Goal: Task Accomplishment & Management: Manage account settings

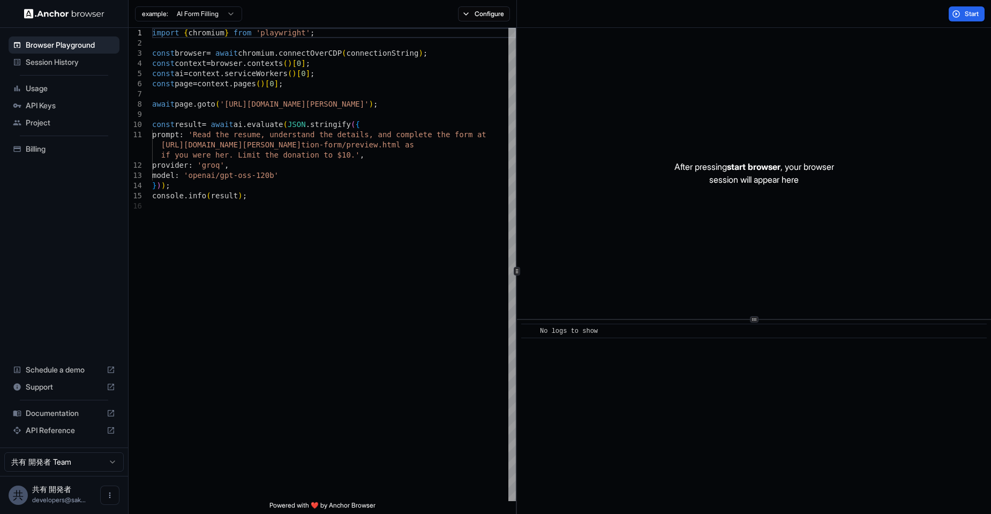
click at [50, 93] on span "Usage" at bounding box center [70, 88] width 89 height 11
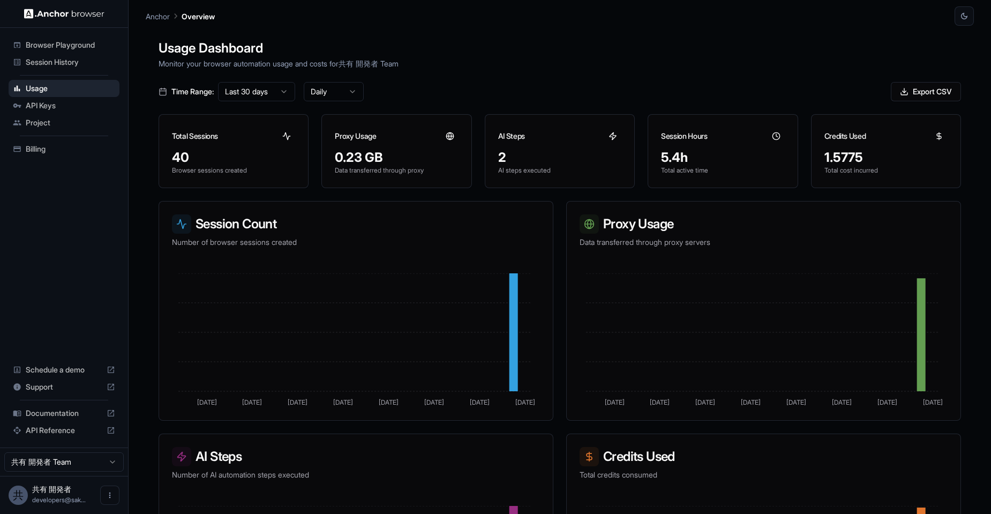
click at [57, 102] on span "API Keys" at bounding box center [70, 105] width 89 height 11
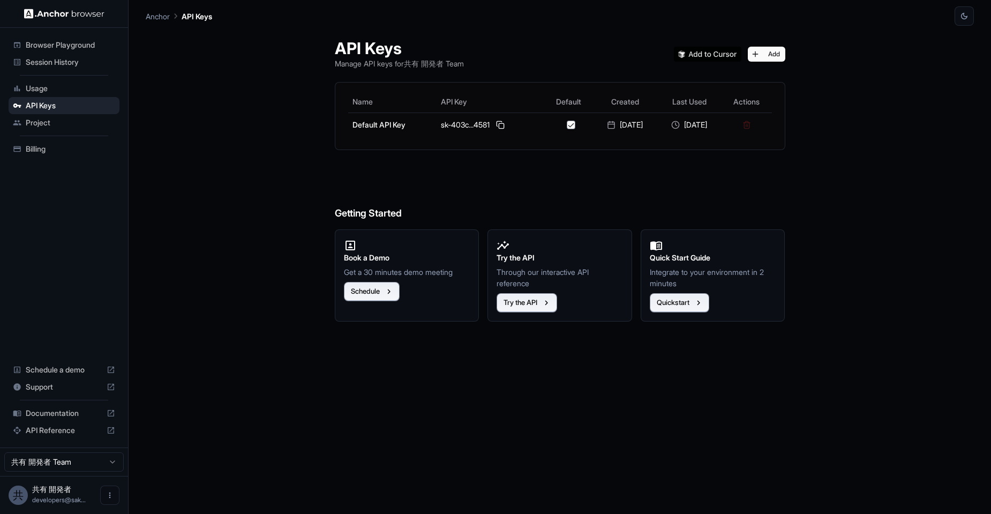
click at [63, 116] on div "Project" at bounding box center [64, 122] width 111 height 17
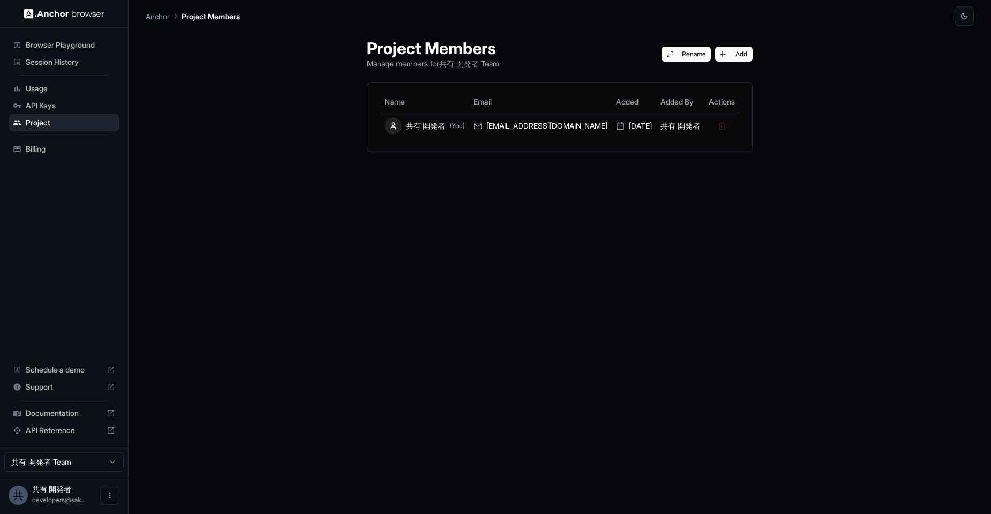
click at [63, 149] on span "Billing" at bounding box center [70, 149] width 89 height 11
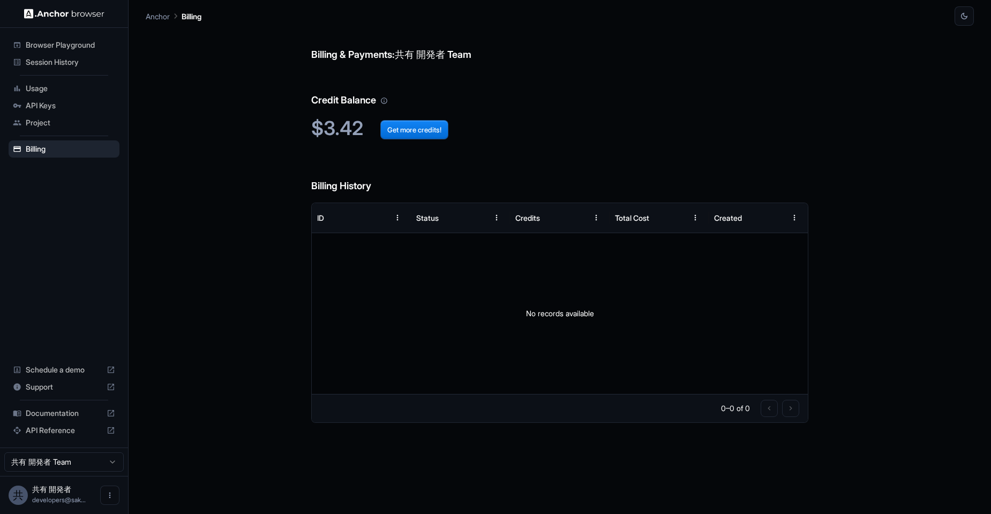
click at [59, 128] on span "Project" at bounding box center [70, 122] width 89 height 11
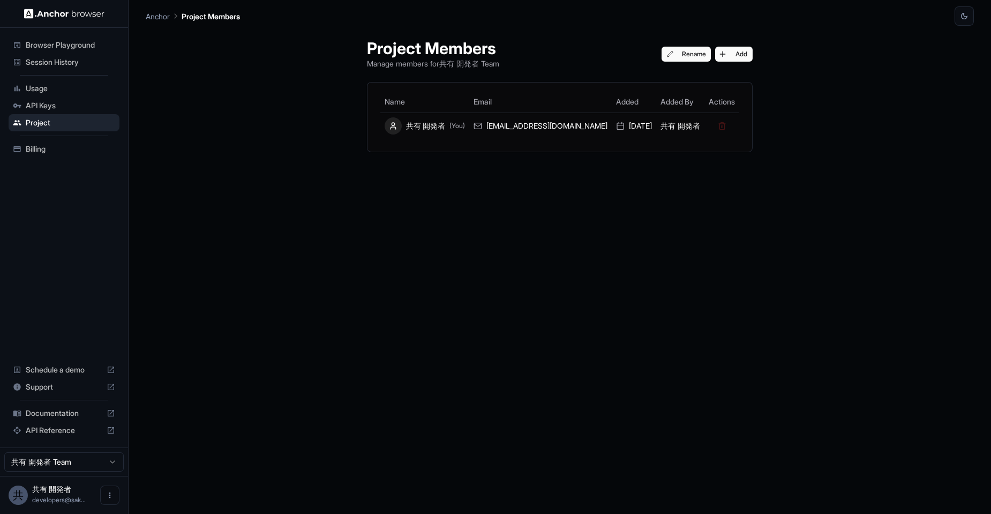
click at [61, 106] on span "API Keys" at bounding box center [70, 105] width 89 height 11
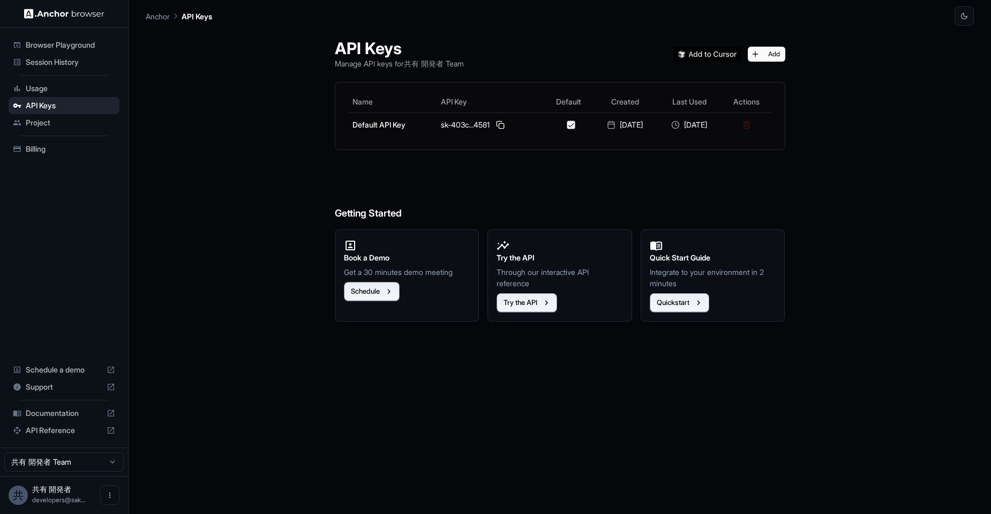
click at [61, 86] on span "Usage" at bounding box center [70, 88] width 89 height 11
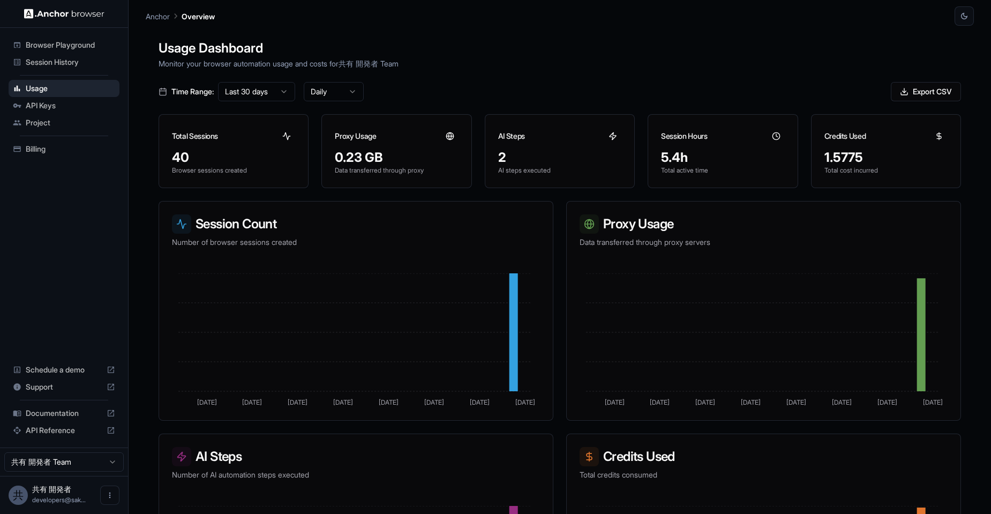
click at [81, 70] on div "Session History" at bounding box center [64, 62] width 111 height 17
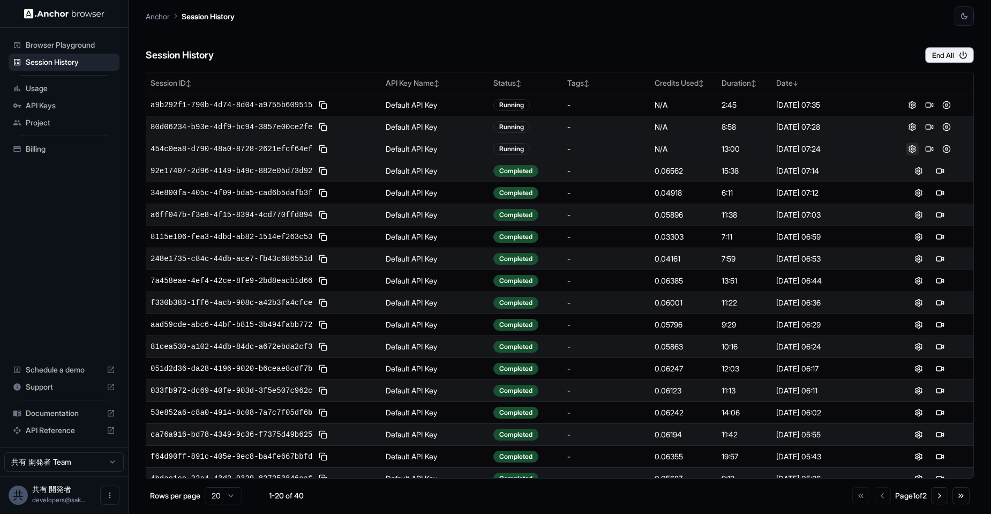
click at [912, 149] on button at bounding box center [912, 149] width 13 height 13
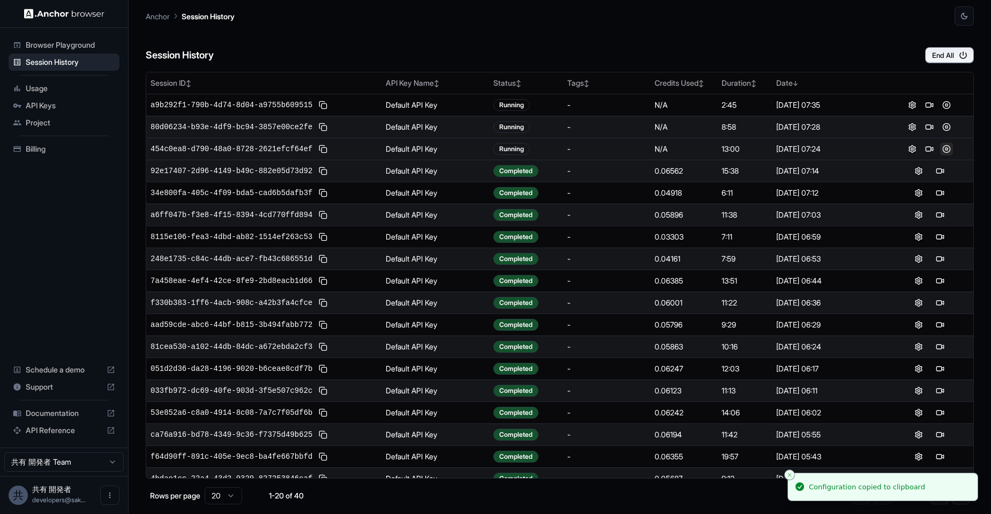
click at [940, 149] on button at bounding box center [946, 149] width 13 height 13
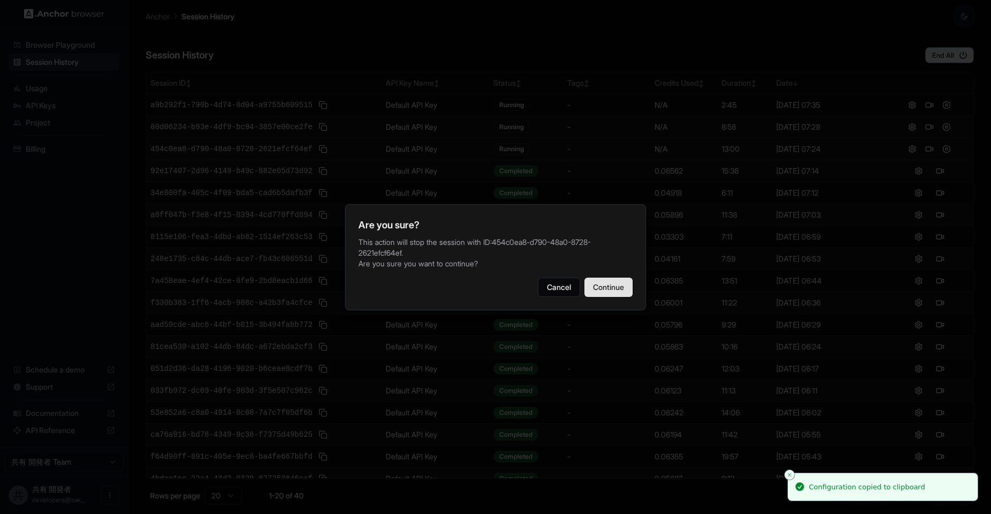
click at [619, 288] on button "Continue" at bounding box center [609, 287] width 48 height 19
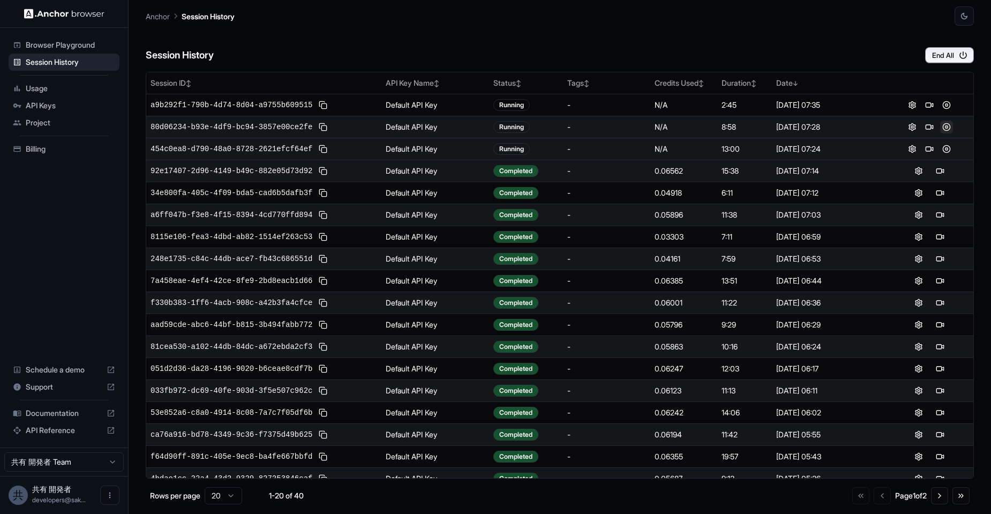
click at [942, 130] on button at bounding box center [946, 127] width 13 height 13
click at [944, 128] on button at bounding box center [946, 127] width 13 height 13
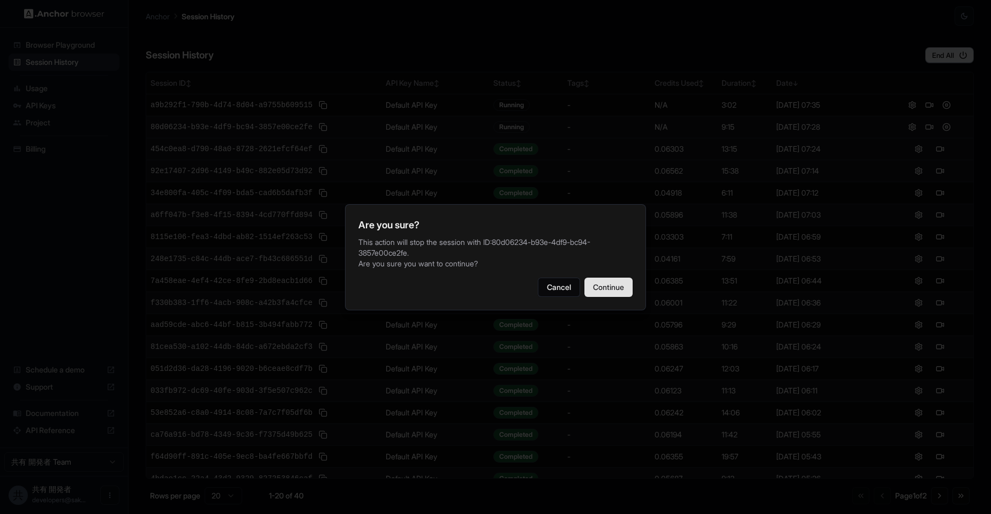
click at [598, 293] on button "Continue" at bounding box center [609, 287] width 48 height 19
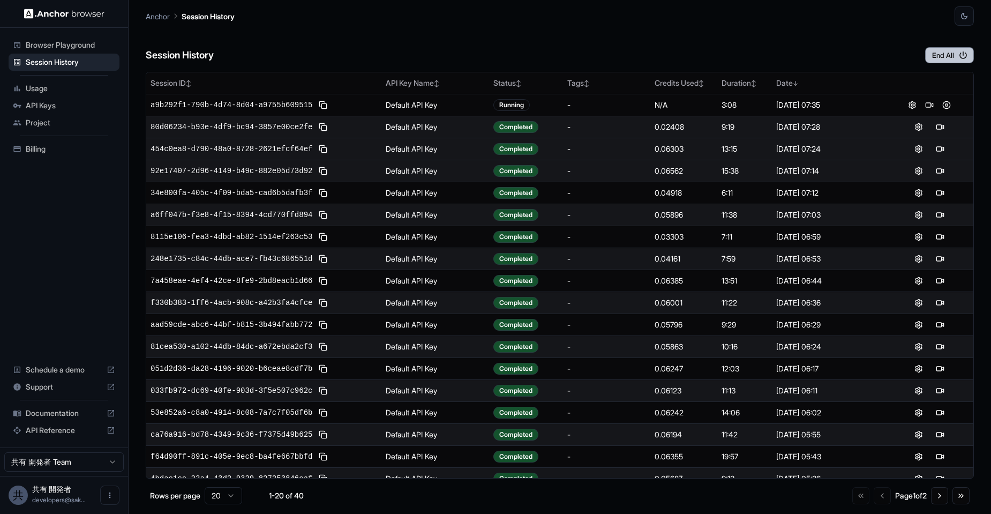
click at [957, 53] on button "End All" at bounding box center [949, 55] width 49 height 16
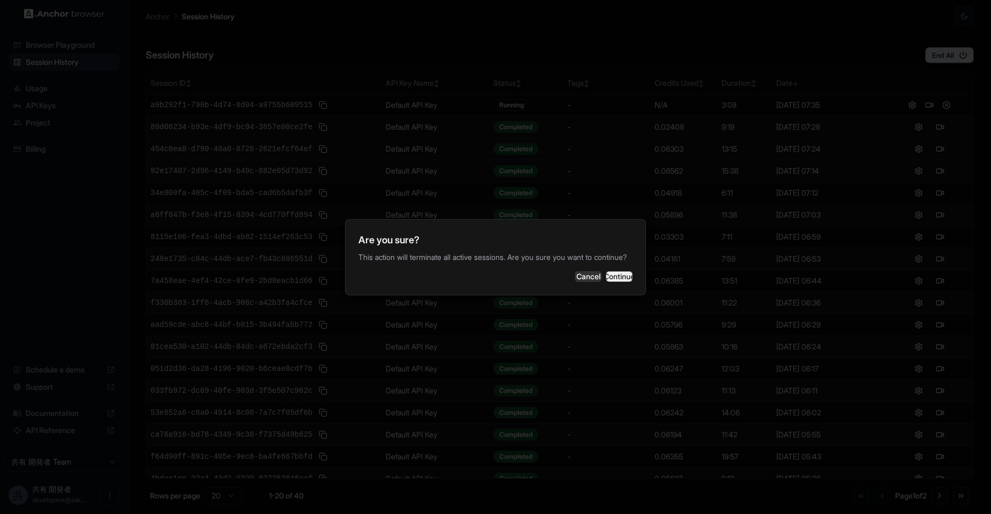
click at [610, 282] on button "Continue" at bounding box center [619, 276] width 27 height 11
